Goal: Task Accomplishment & Management: Use online tool/utility

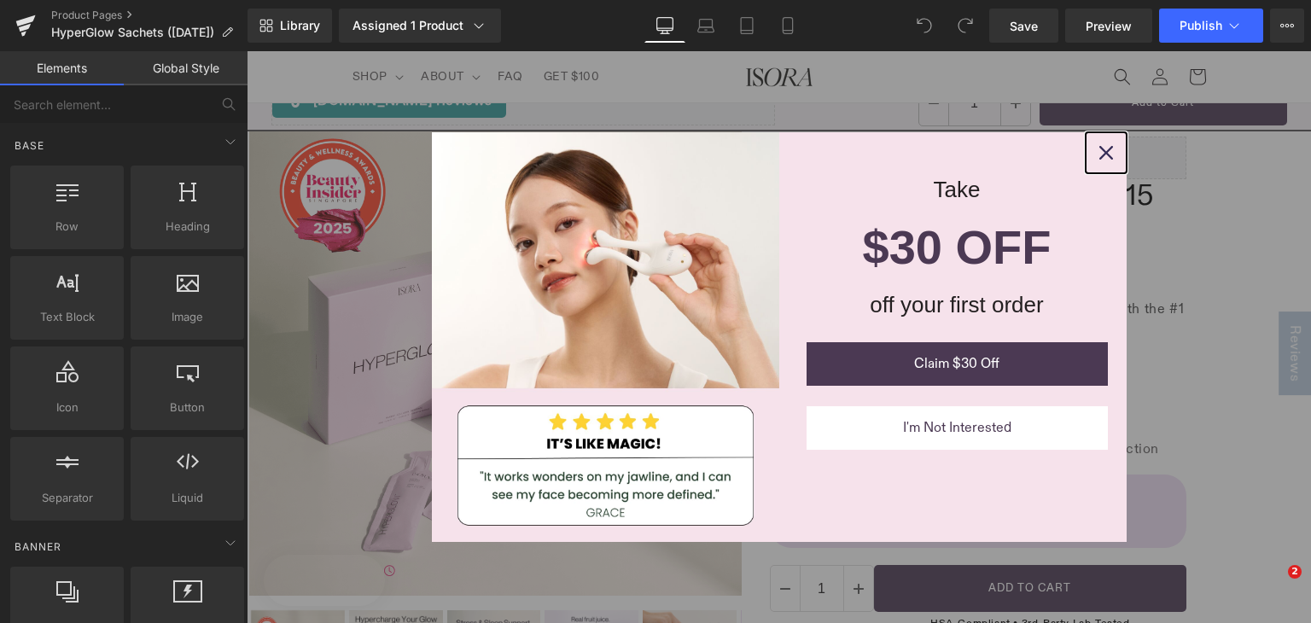
click at [1103, 154] on icon "close icon" at bounding box center [1106, 153] width 14 height 14
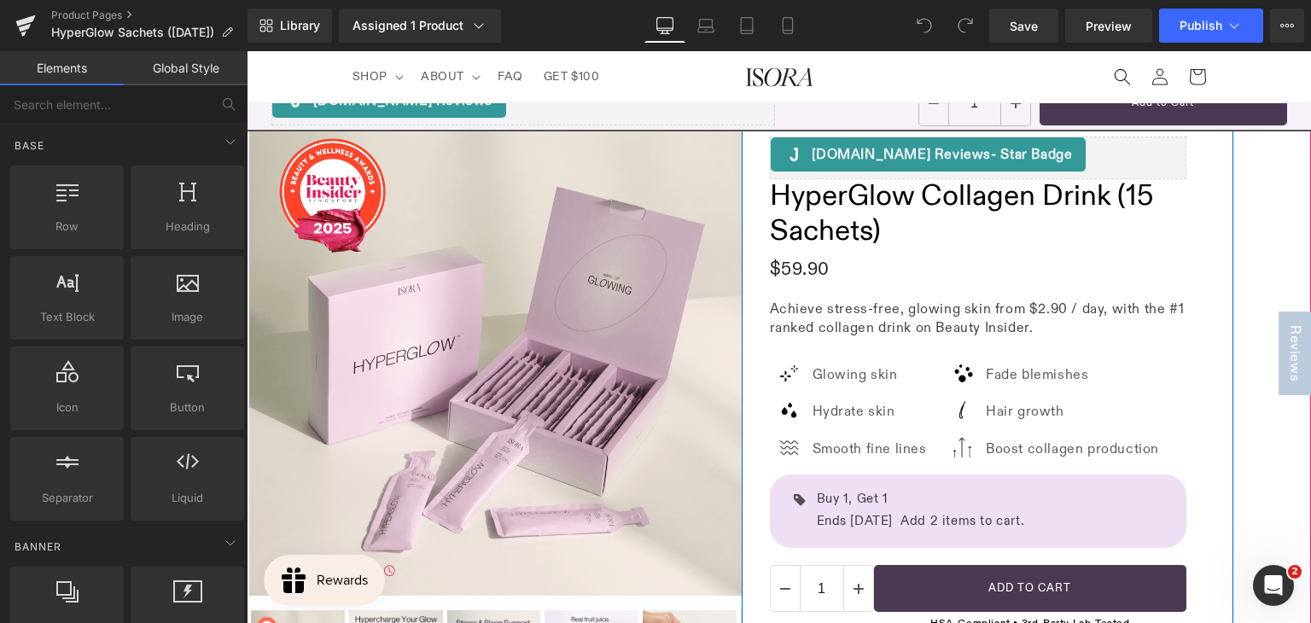
scroll to position [171, 0]
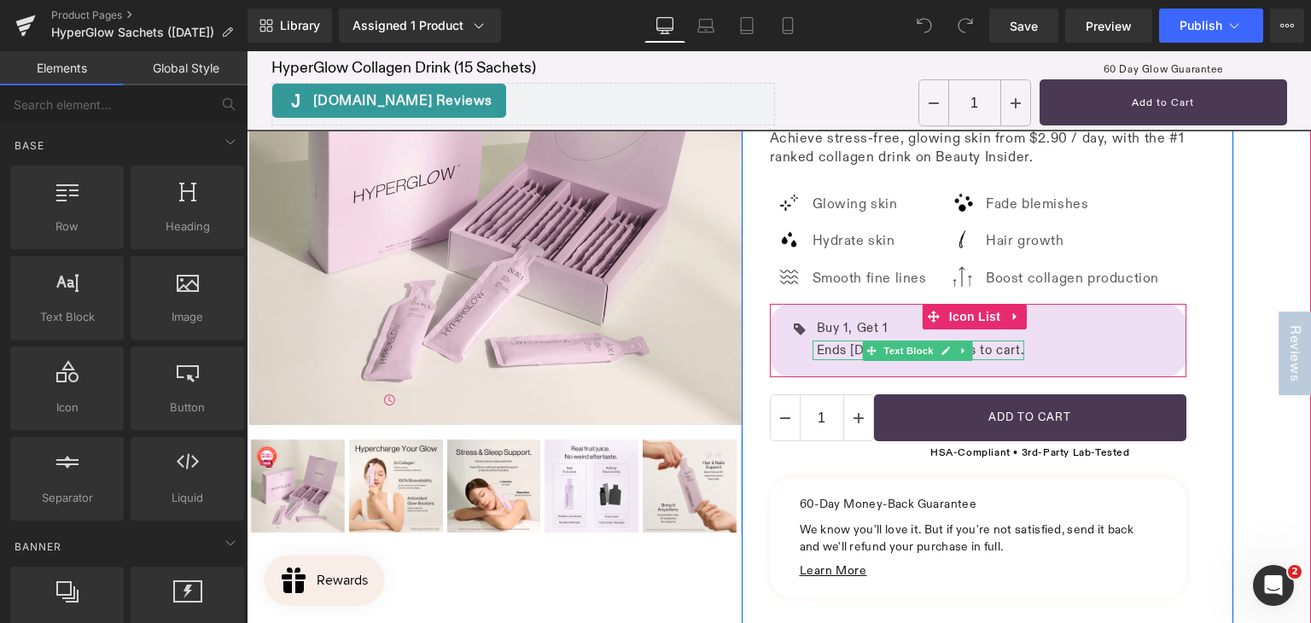
click at [843, 349] on p "Ends 05 Oct. Add 2 items to cart." at bounding box center [921, 350] width 208 height 20
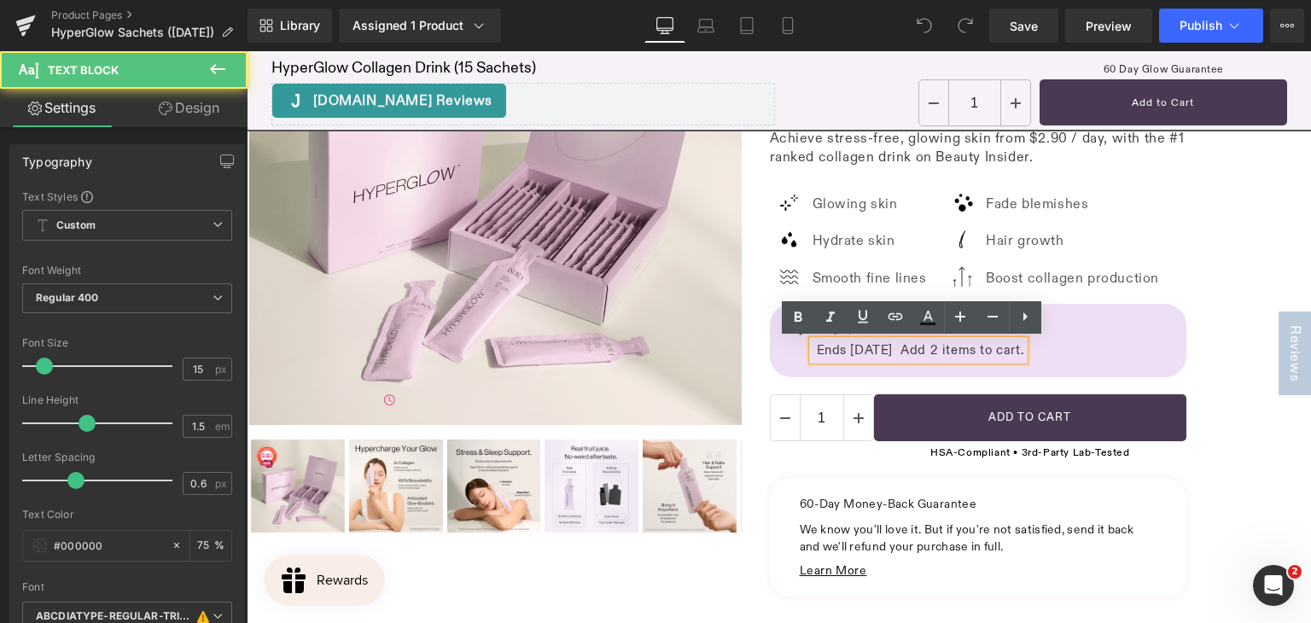
click at [857, 346] on p "Ends 05 Oct. Add 2 items to cart." at bounding box center [921, 350] width 208 height 20
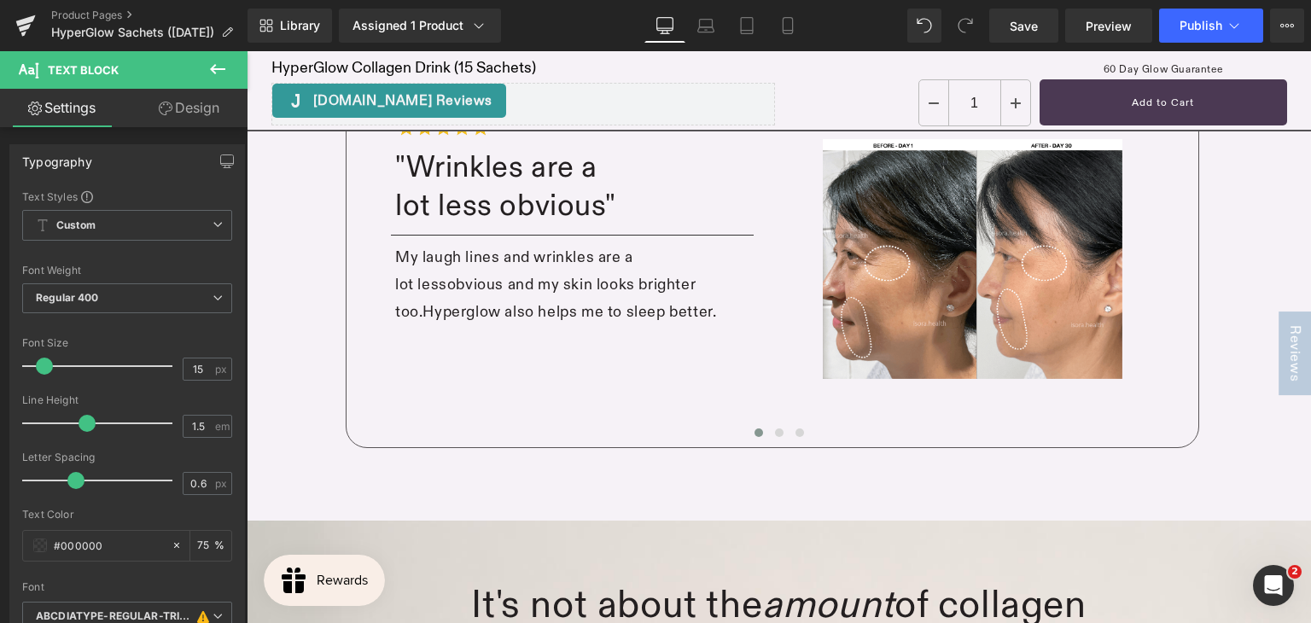
scroll to position [1706, 0]
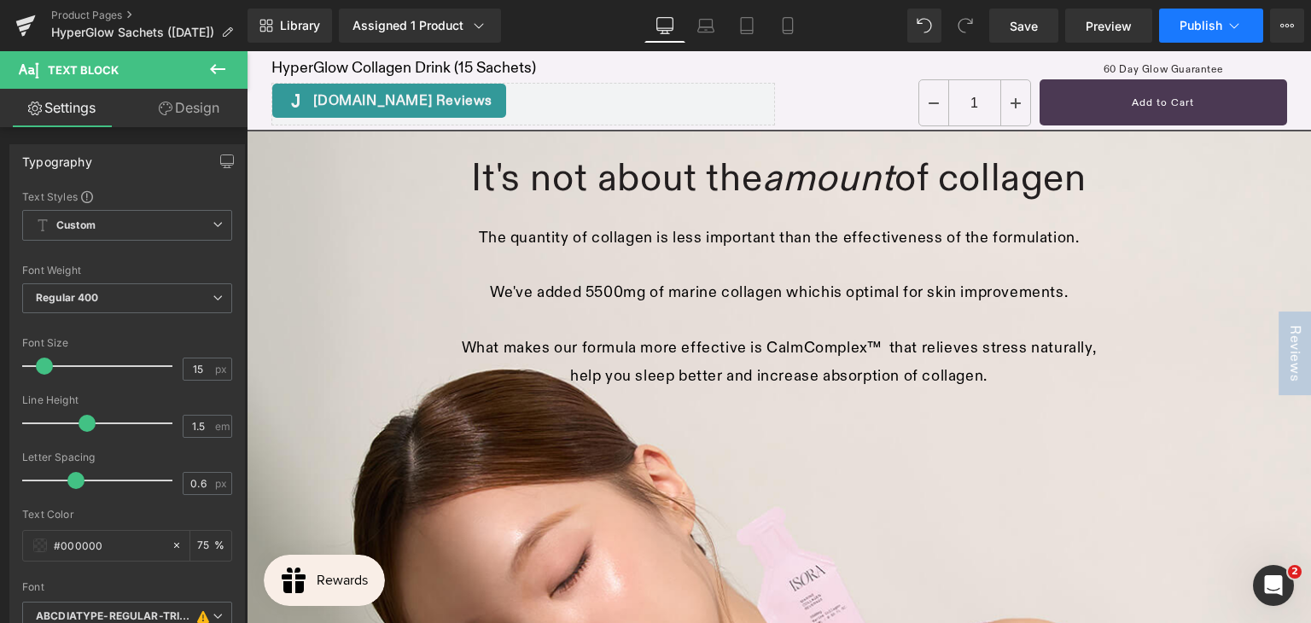
click at [1191, 12] on button "Publish" at bounding box center [1211, 26] width 104 height 34
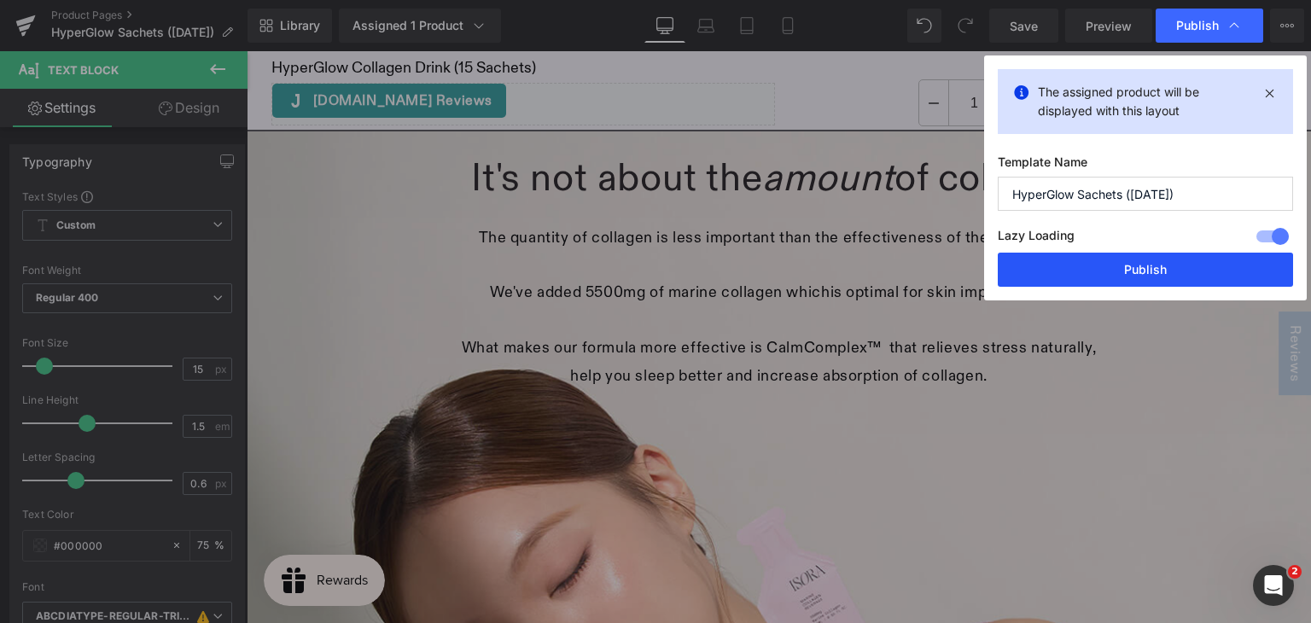
click at [1093, 269] on button "Publish" at bounding box center [1144, 270] width 295 height 34
